Goal: Transaction & Acquisition: Purchase product/service

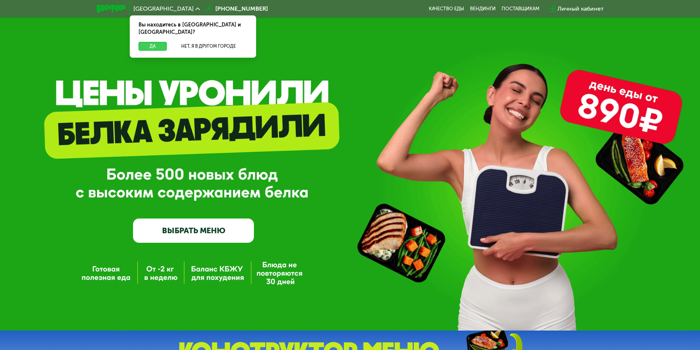
click at [159, 42] on button "Да" at bounding box center [152, 46] width 28 height 9
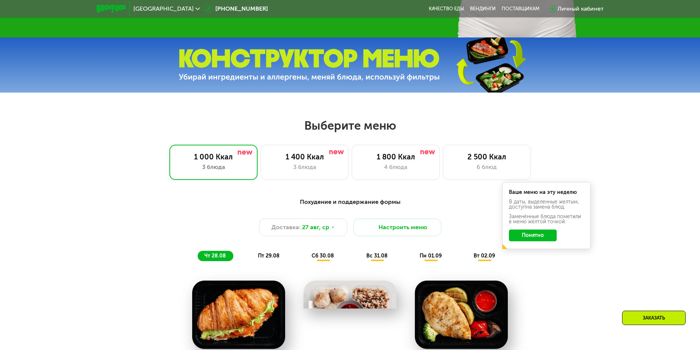
scroll to position [294, 0]
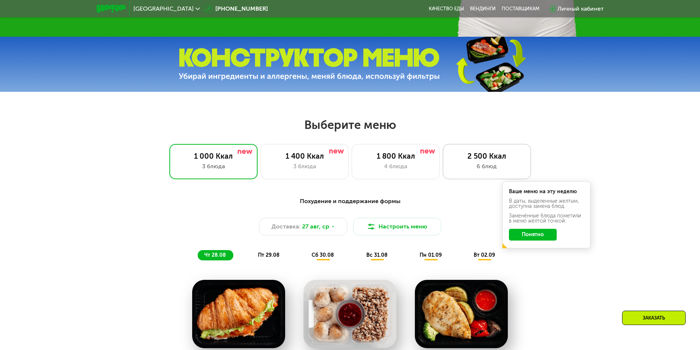
click at [487, 159] on div "2 500 Ккал" at bounding box center [486, 156] width 73 height 9
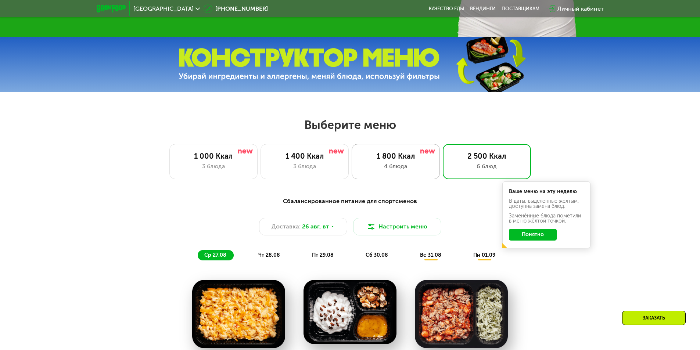
click at [425, 160] on div "1 800 Ккал" at bounding box center [395, 156] width 73 height 9
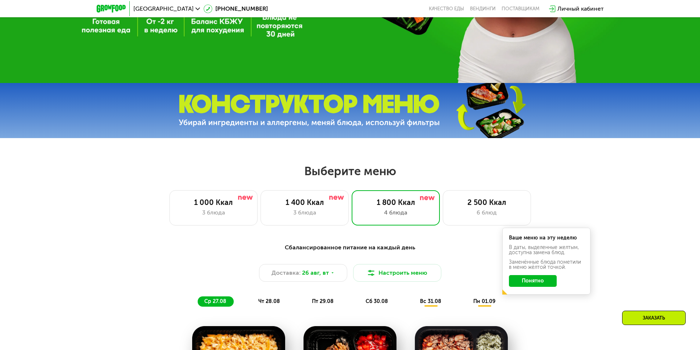
scroll to position [184, 0]
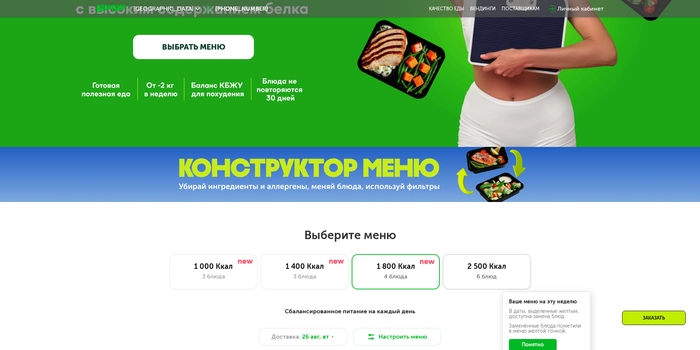
click at [472, 268] on div "2 500 Ккал" at bounding box center [486, 266] width 73 height 9
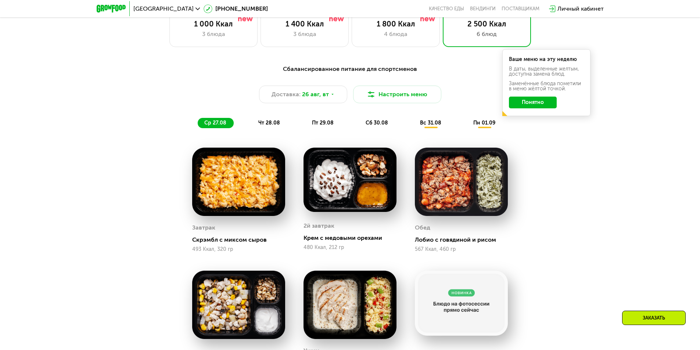
scroll to position [331, 0]
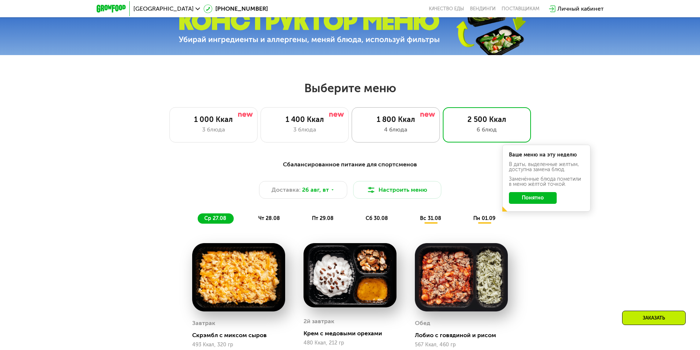
click at [443, 126] on div "1 800 Ккал 4 блюда" at bounding box center [487, 124] width 88 height 35
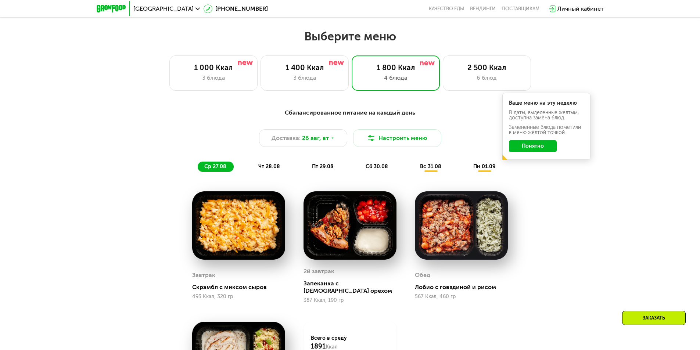
scroll to position [294, 0]
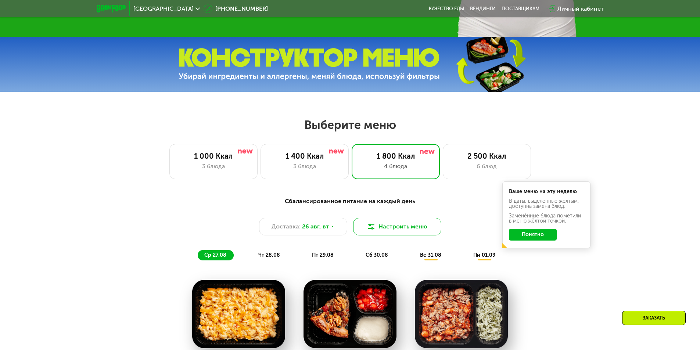
click at [404, 221] on button "Настроить меню" at bounding box center [397, 227] width 88 height 18
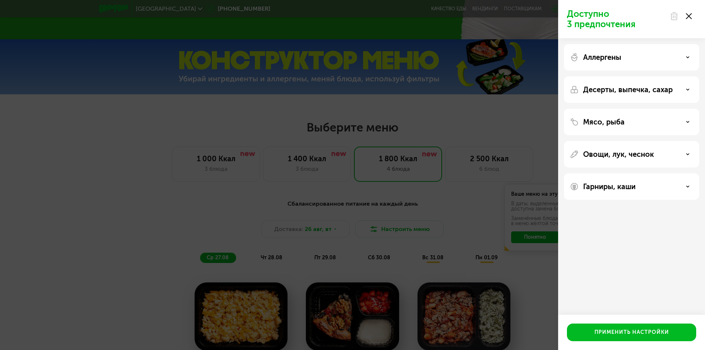
click at [672, 123] on div "Мясо, рыба" at bounding box center [631, 122] width 123 height 9
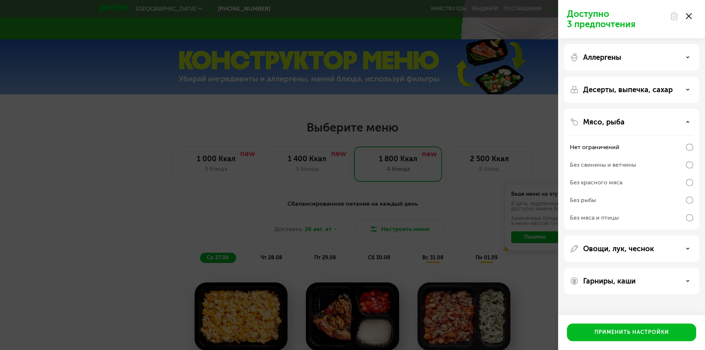
click at [168, 209] on div "Доступно 3 предпочтения Аллергены Десерты, выпечка, сахар Мясо, рыба Нет ограни…" at bounding box center [352, 175] width 705 height 350
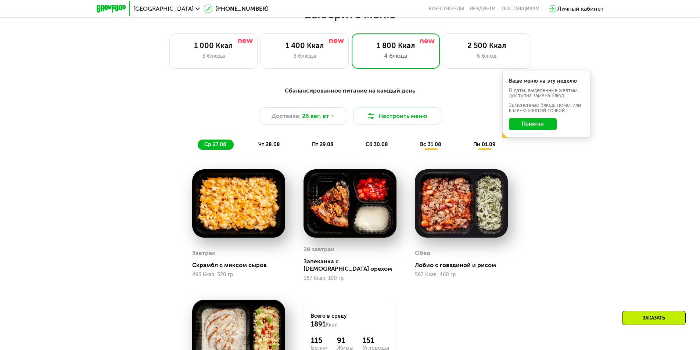
scroll to position [331, 0]
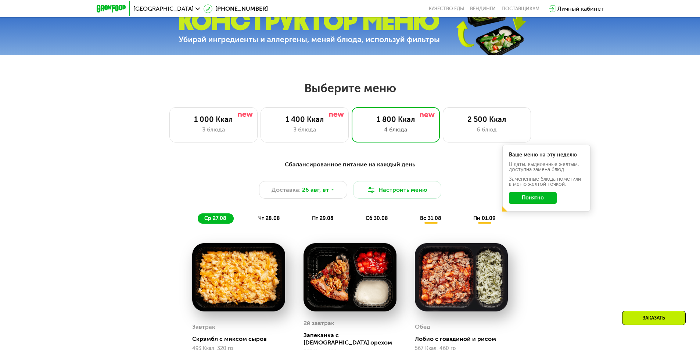
click at [432, 221] on span "вс 31.08" at bounding box center [430, 218] width 21 height 6
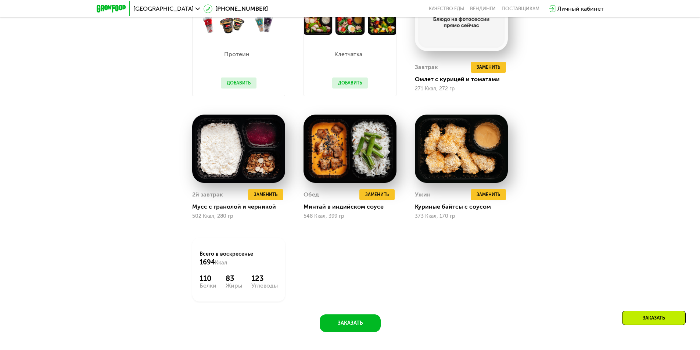
scroll to position [441, 0]
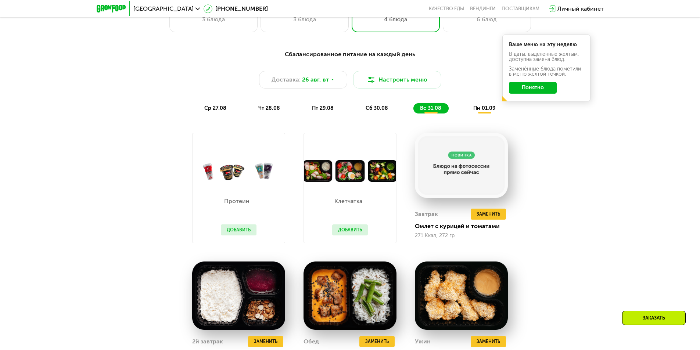
click at [488, 106] on div "пн 01.09" at bounding box center [484, 108] width 36 height 10
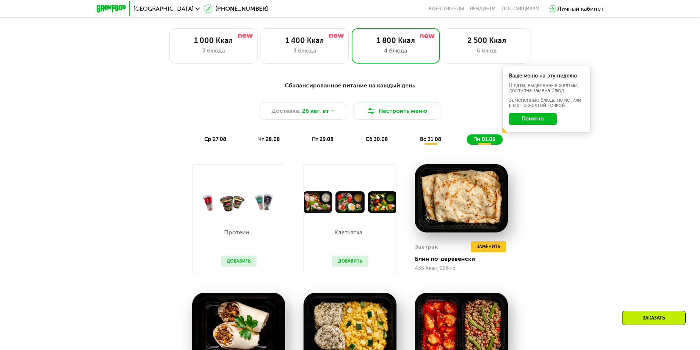
scroll to position [331, 0]
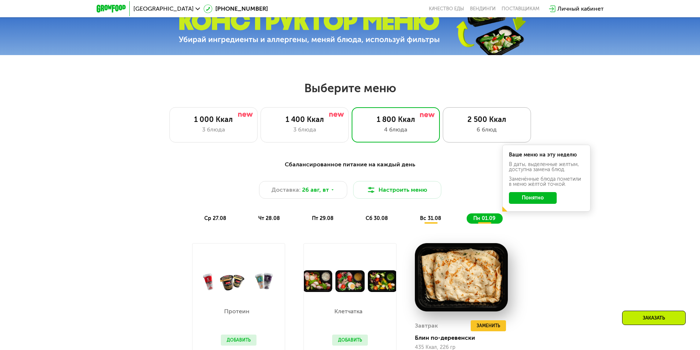
click at [482, 123] on div "2 500 Ккал" at bounding box center [486, 119] width 73 height 9
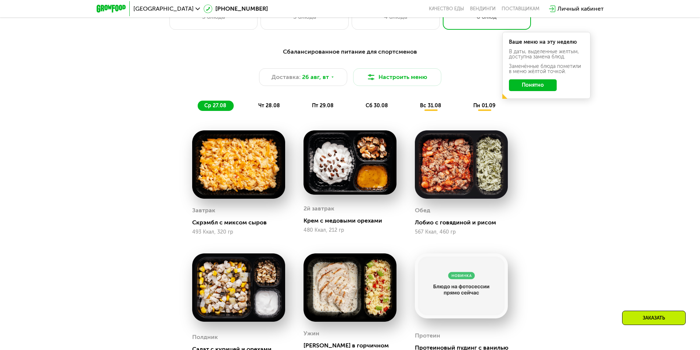
scroll to position [367, 0]
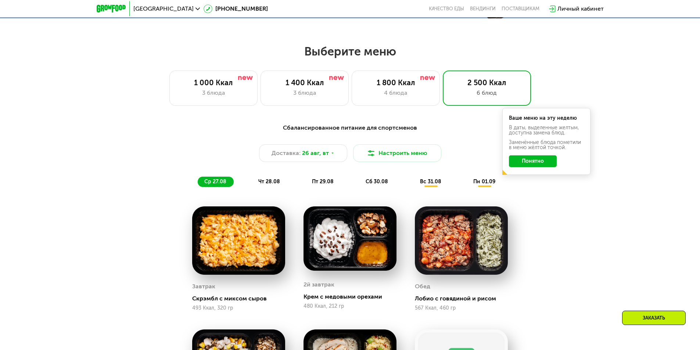
click at [466, 183] on div "вс 31.08" at bounding box center [484, 182] width 36 height 10
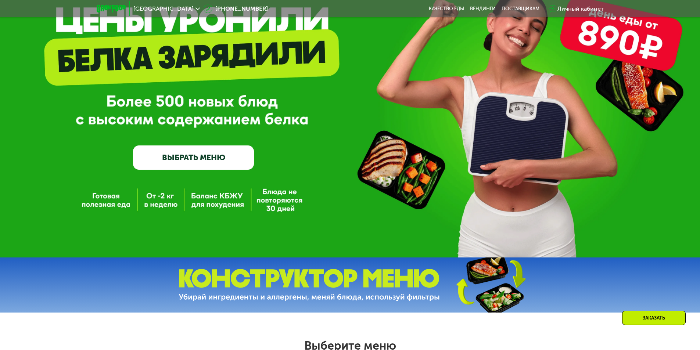
scroll to position [0, 0]
